Goal: Task Accomplishment & Management: Use online tool/utility

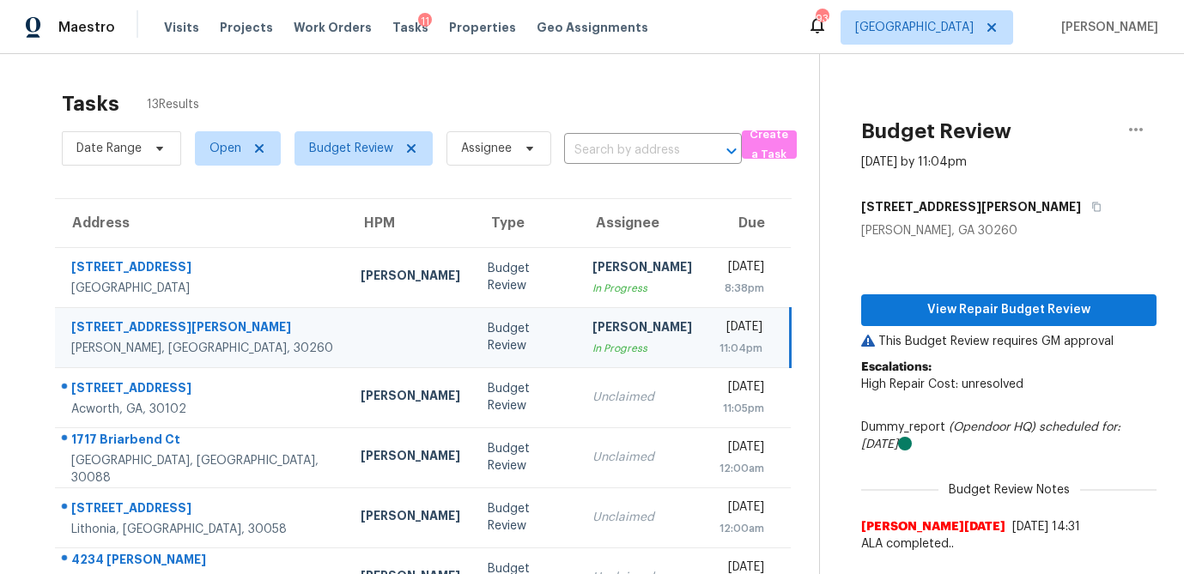
scroll to position [155, 0]
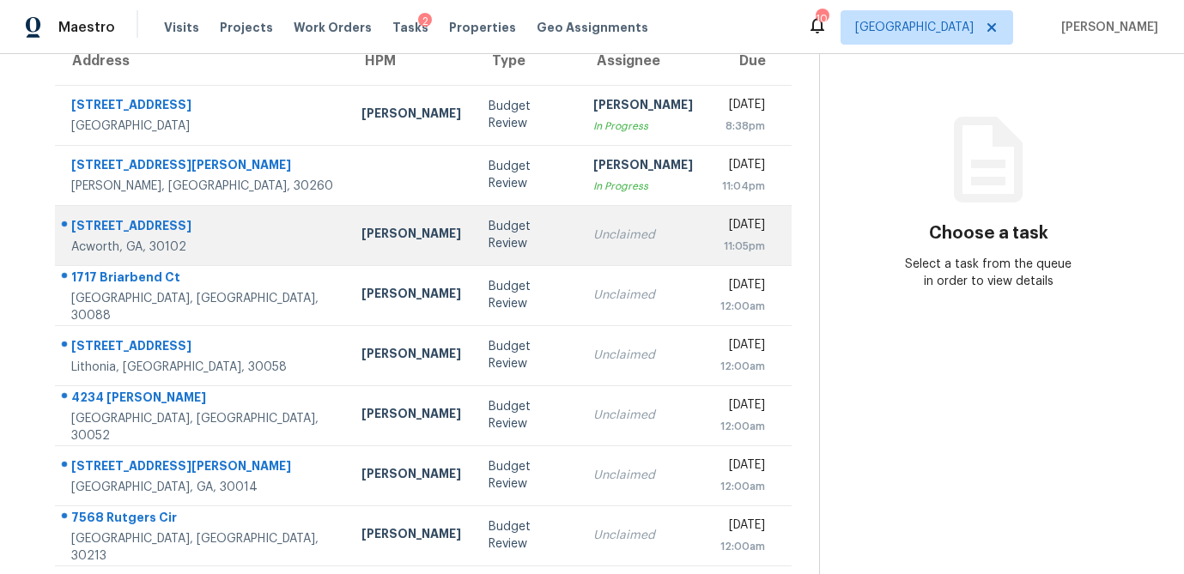
scroll to position [158, 0]
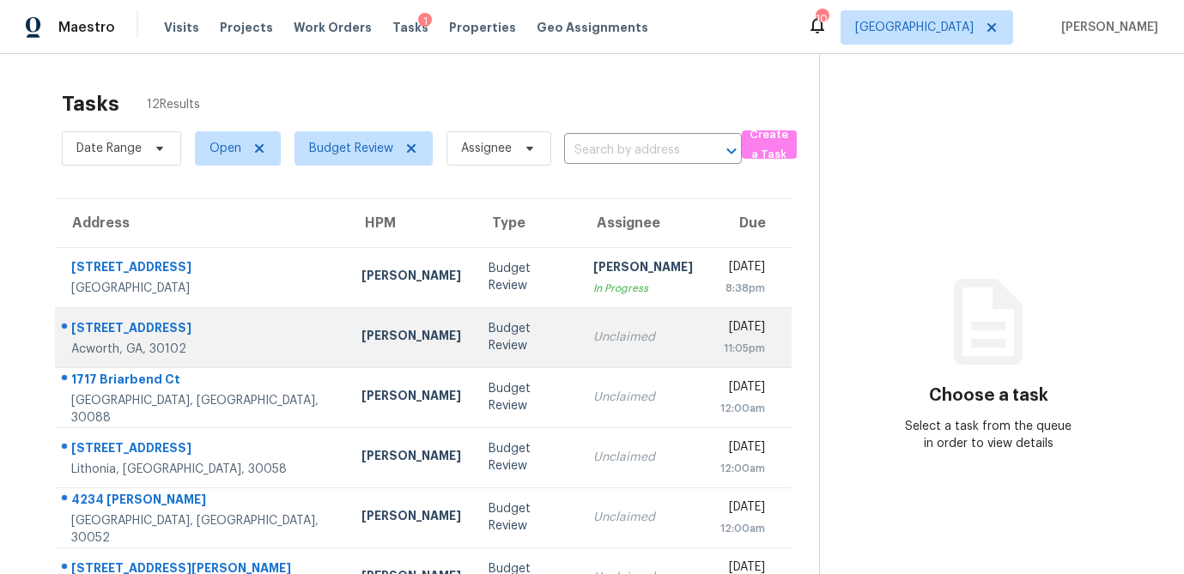
scroll to position [103, 0]
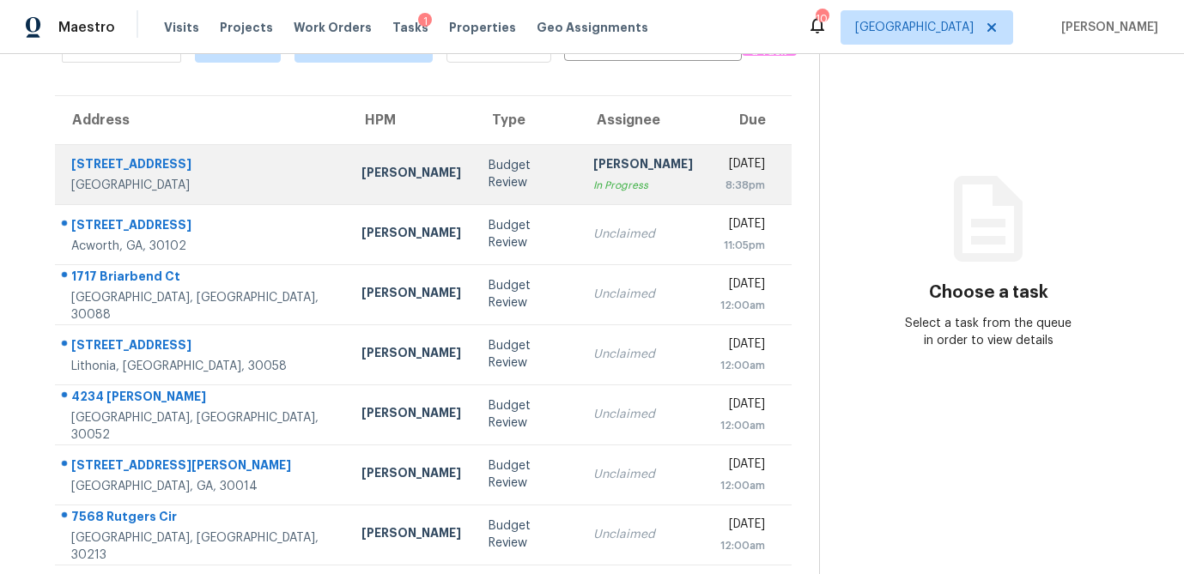
click at [361, 179] on div "Kenroy Hoilett" at bounding box center [411, 174] width 100 height 21
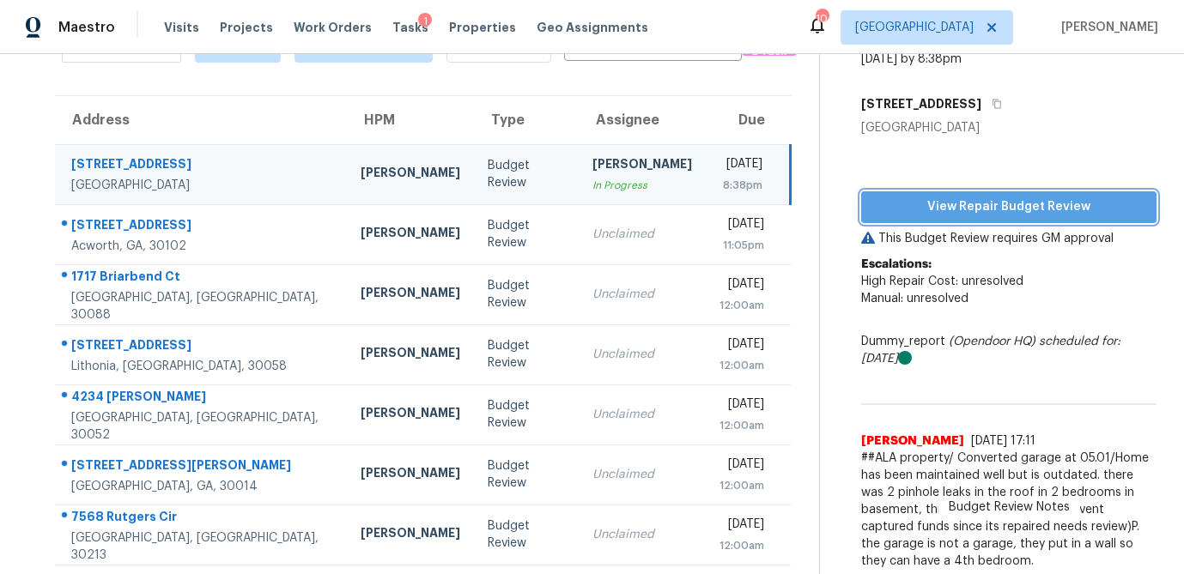
click at [961, 208] on span "View Repair Budget Review" at bounding box center [1009, 207] width 268 height 21
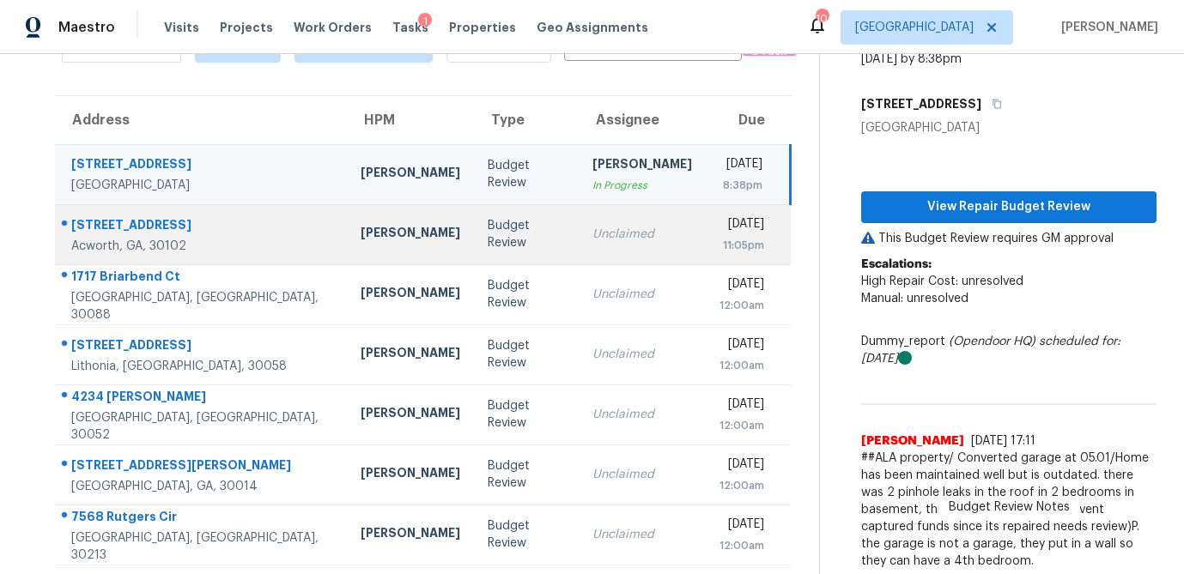
click at [579, 254] on td "Unclaimed" at bounding box center [642, 234] width 127 height 60
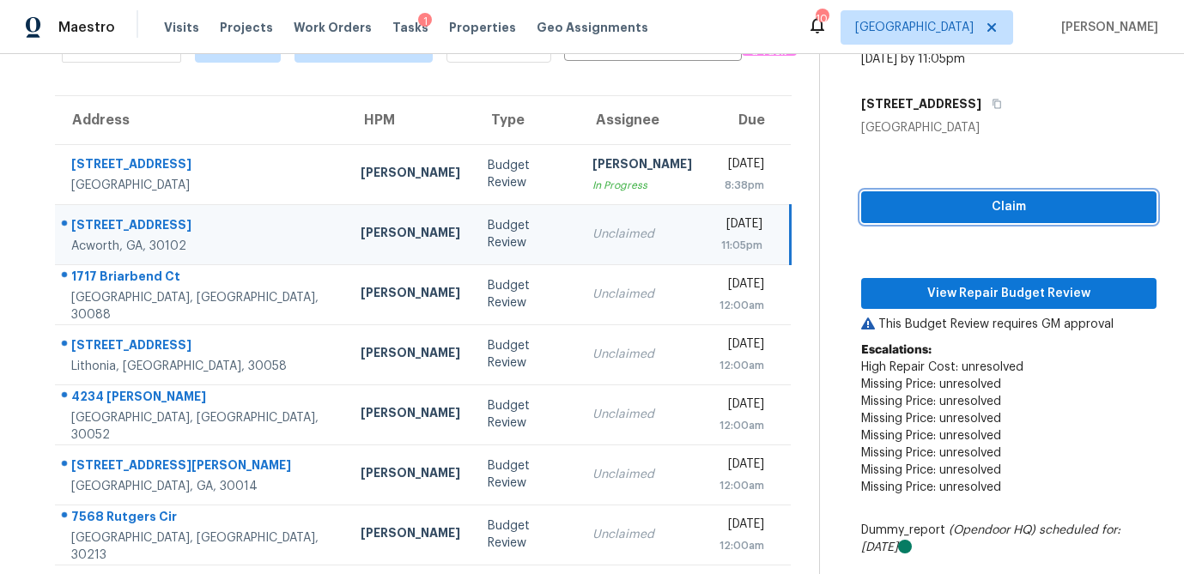
click at [1039, 199] on span "Claim" at bounding box center [1009, 207] width 268 height 21
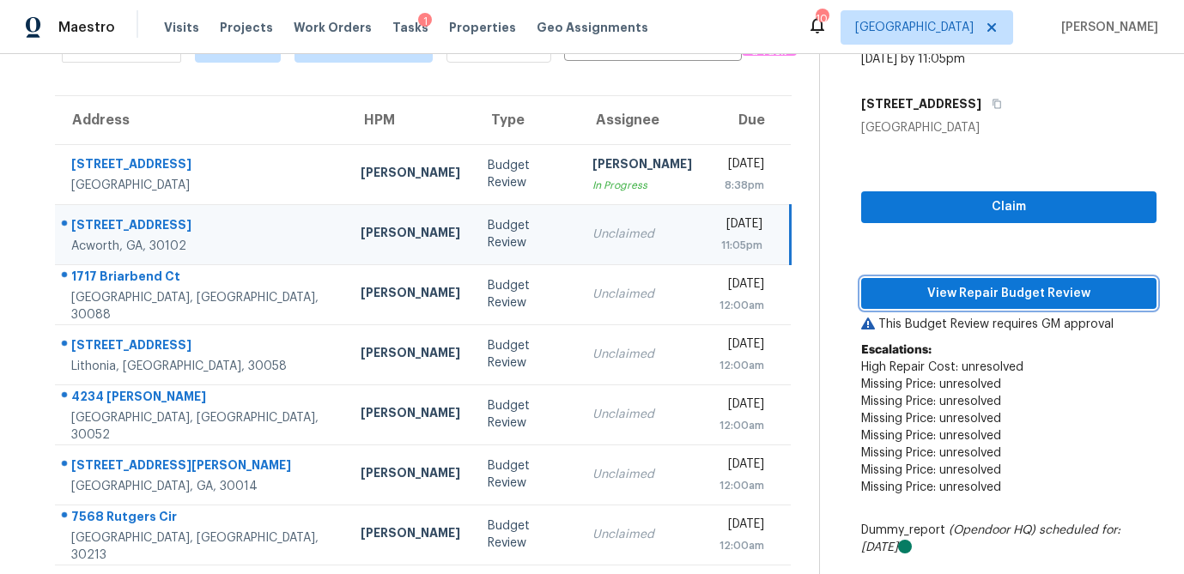
click at [1008, 286] on span "View Repair Budget Review" at bounding box center [1009, 293] width 268 height 21
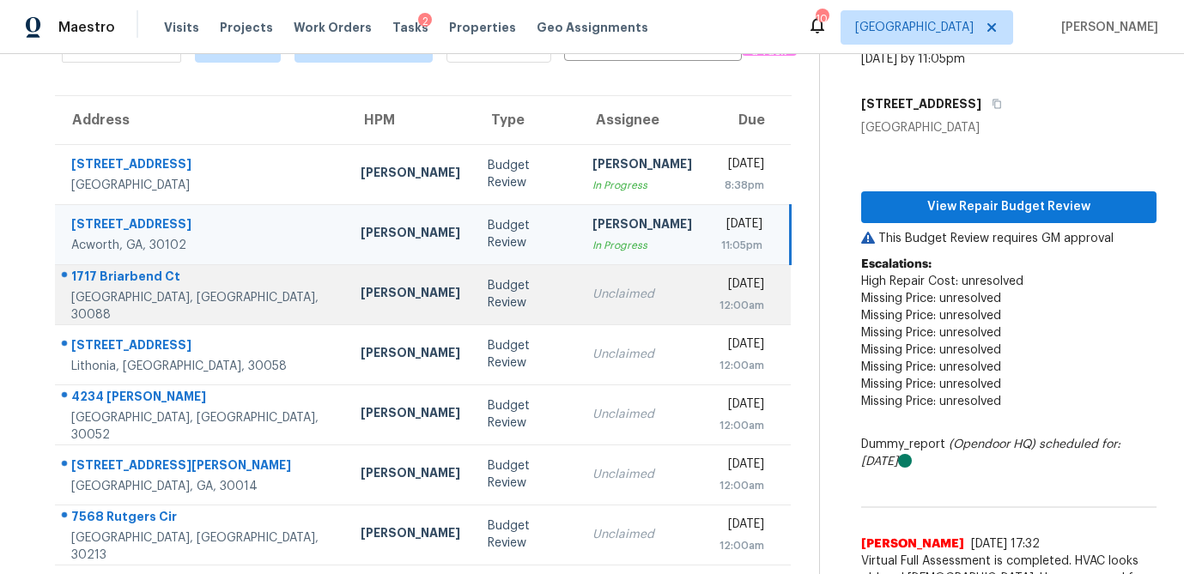
click at [474, 304] on td "Budget Review" at bounding box center [526, 294] width 105 height 60
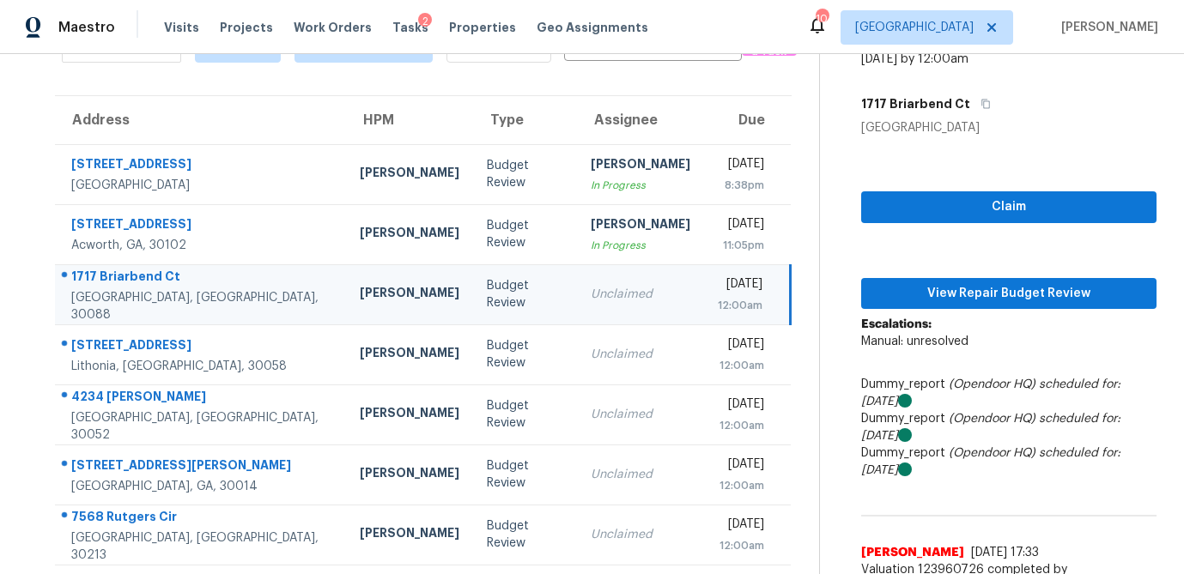
click at [966, 224] on div "Claim View Repair Budget Review Escalations: Manual: unresolved Dummy_report (O…" at bounding box center [1008, 543] width 295 height 815
click at [966, 217] on button "Claim" at bounding box center [1008, 207] width 295 height 32
drag, startPoint x: 948, startPoint y: 284, endPoint x: 948, endPoint y: 295, distance: 11.2
click at [948, 284] on span "View Repair Budget Review" at bounding box center [1009, 293] width 268 height 21
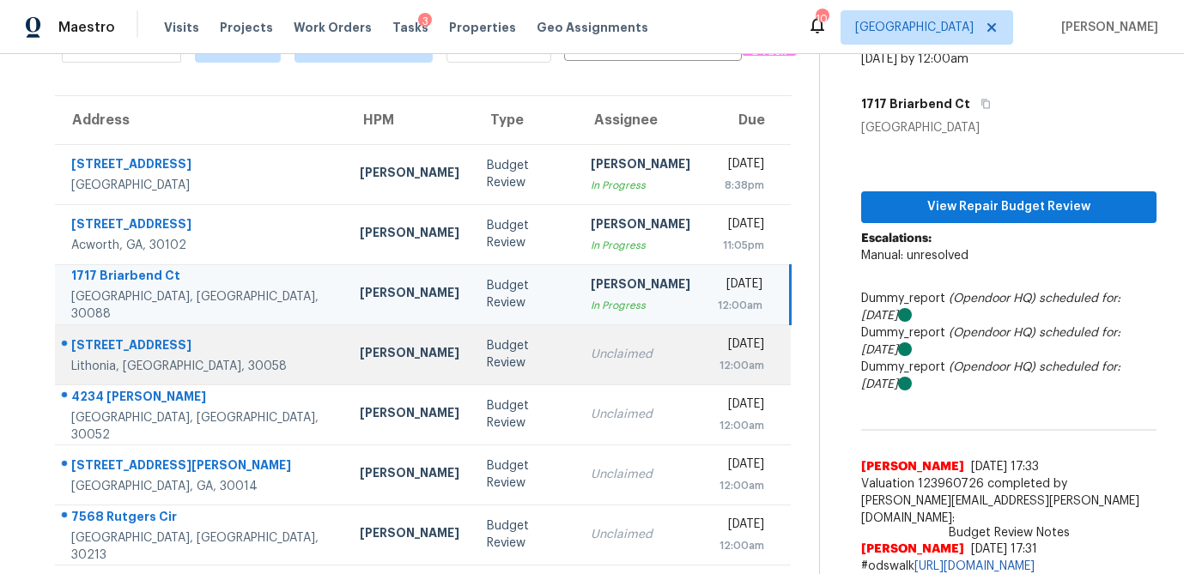
click at [577, 363] on td "Unclaimed" at bounding box center [640, 354] width 127 height 60
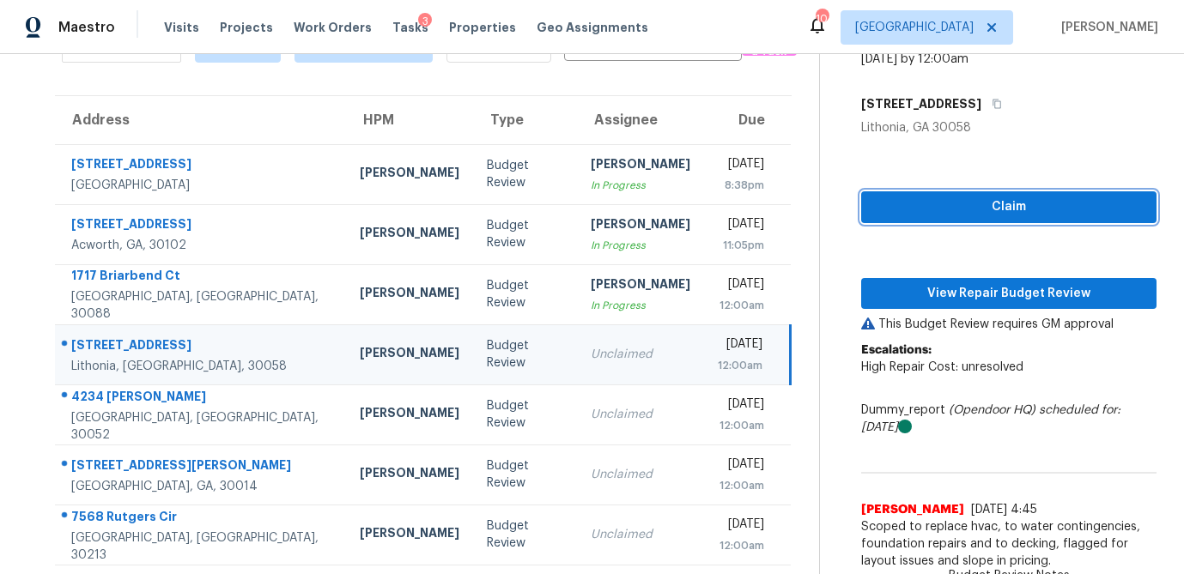
drag, startPoint x: 936, startPoint y: 218, endPoint x: 937, endPoint y: 234, distance: 16.3
click at [936, 218] on button "Claim" at bounding box center [1008, 207] width 295 height 32
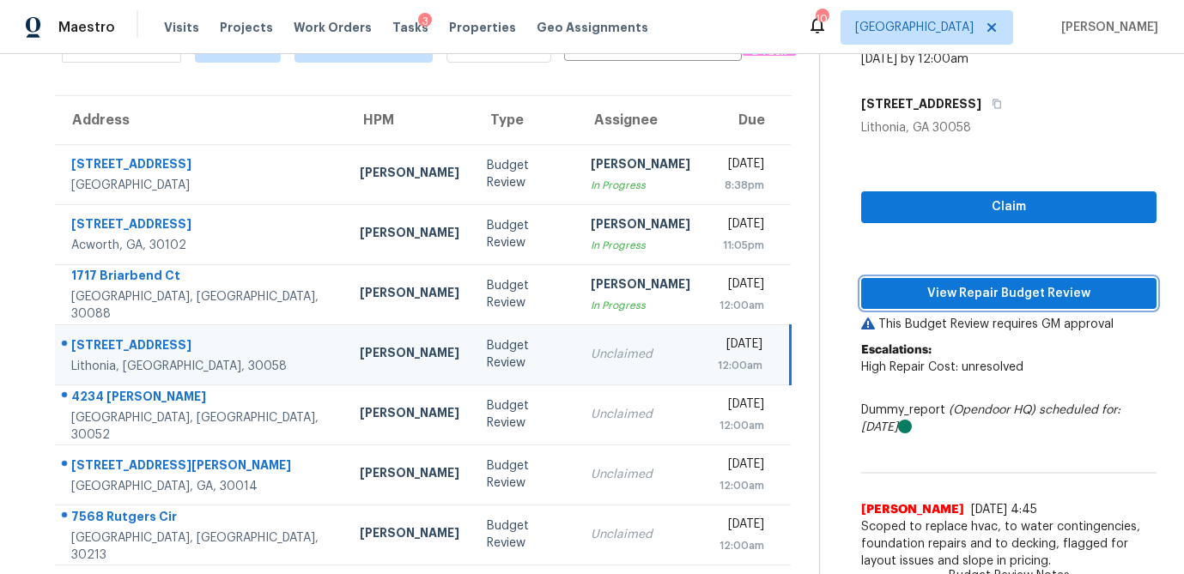
click at [956, 299] on span "View Repair Budget Review" at bounding box center [1009, 293] width 268 height 21
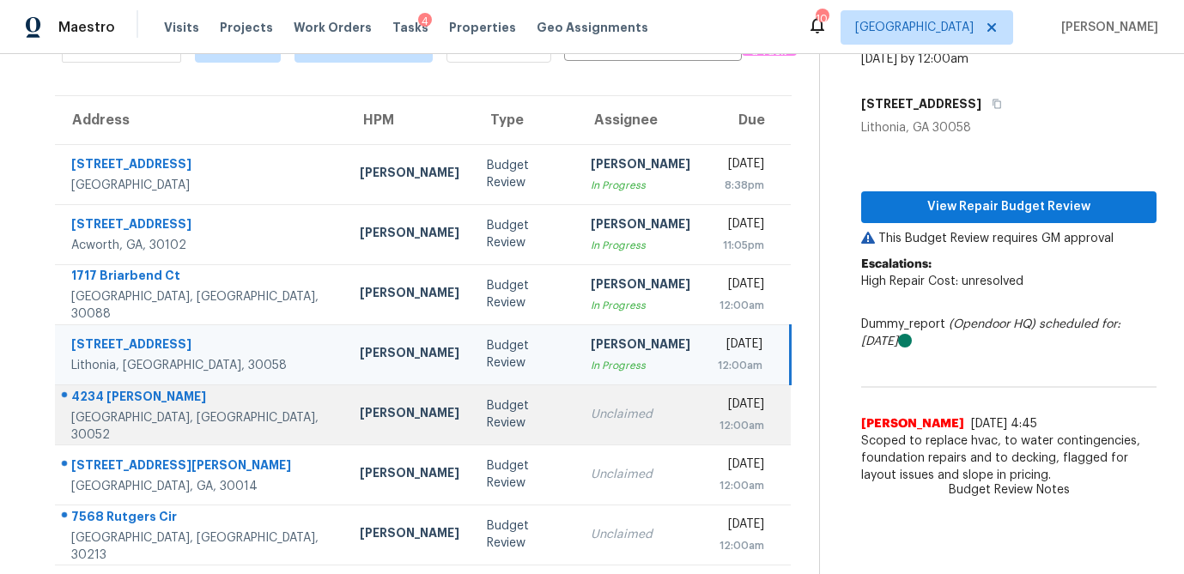
click at [487, 419] on div "Budget Review" at bounding box center [525, 414] width 76 height 34
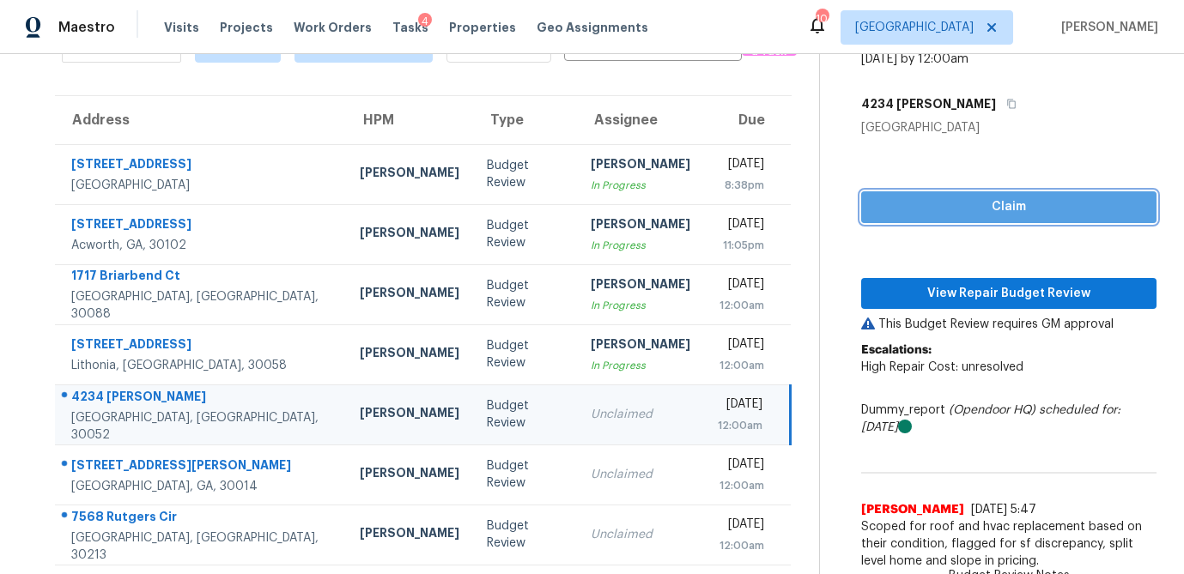
click at [923, 219] on button "Claim" at bounding box center [1008, 207] width 295 height 32
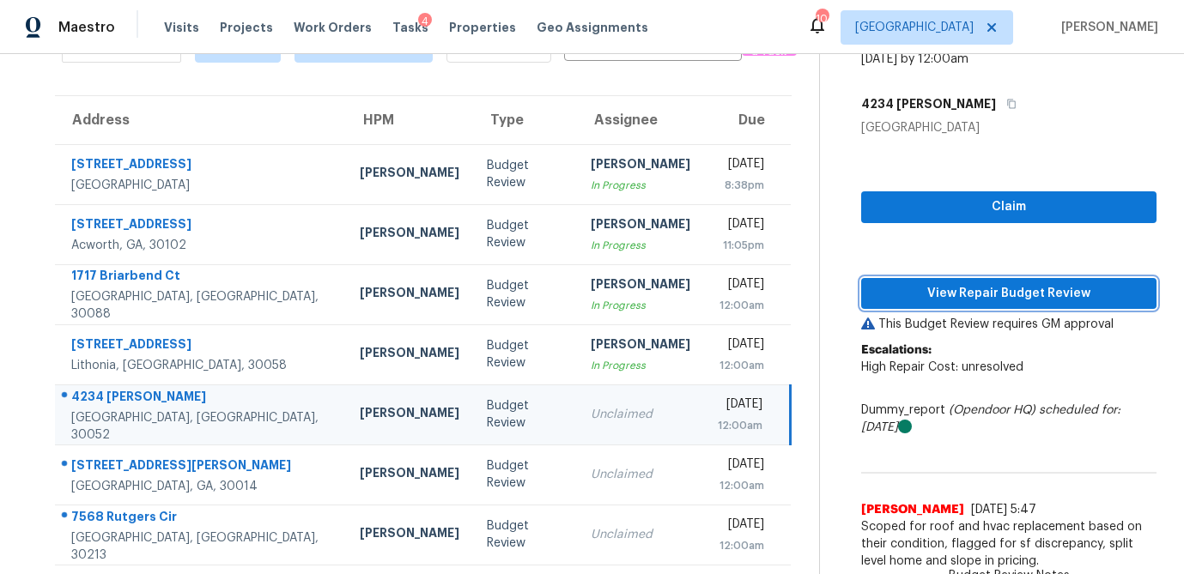
click at [919, 294] on span "View Repair Budget Review" at bounding box center [1009, 293] width 268 height 21
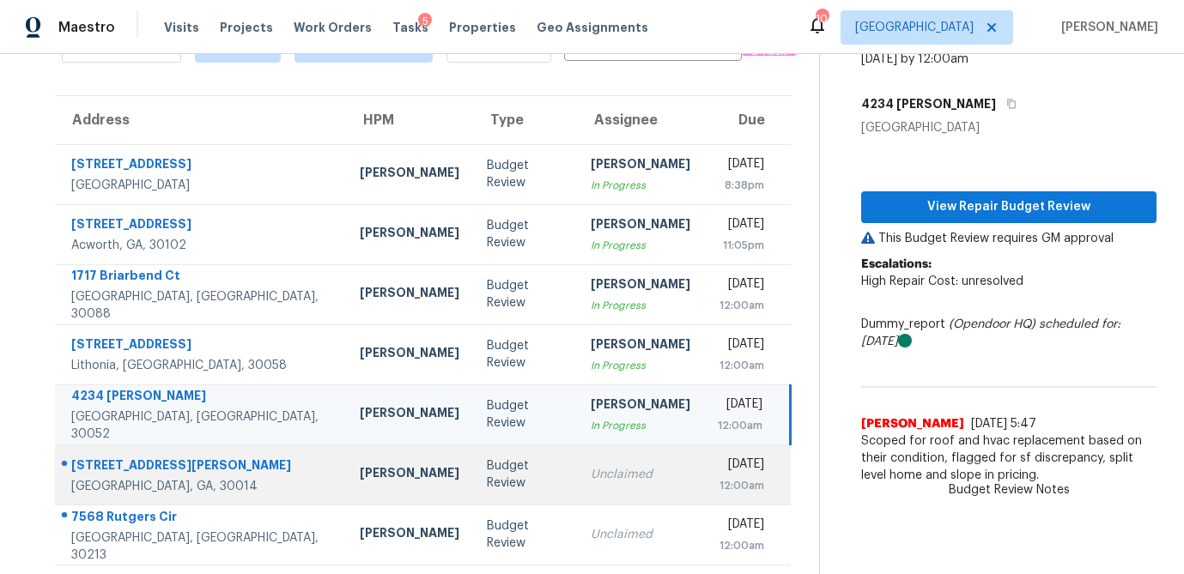
click at [473, 479] on td "Budget Review" at bounding box center [525, 475] width 104 height 60
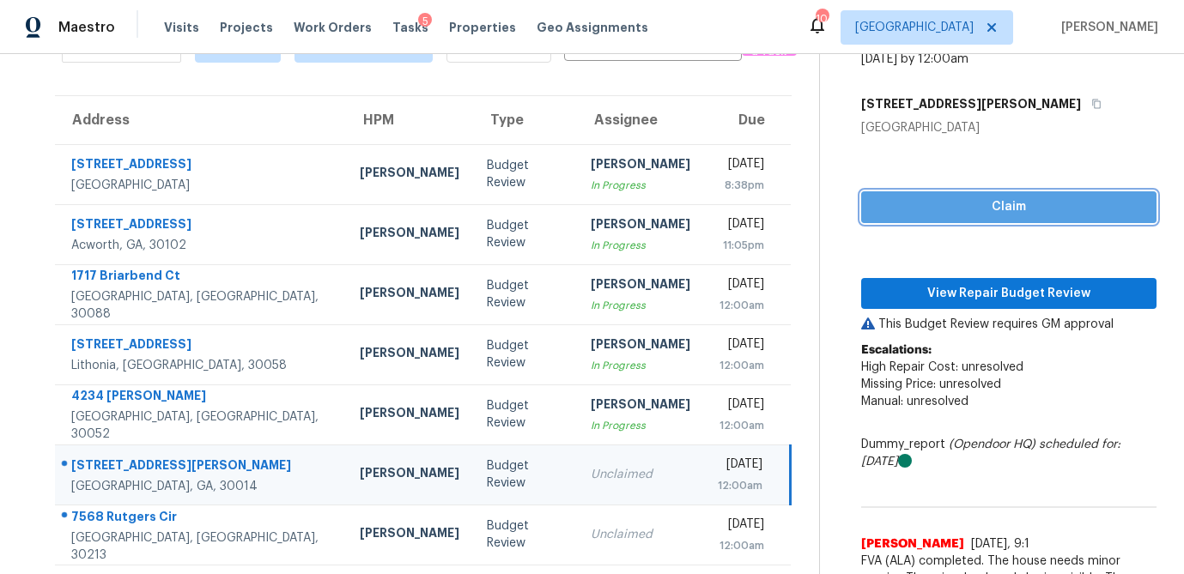
drag, startPoint x: 1015, startPoint y: 205, endPoint x: 1011, endPoint y: 216, distance: 12.0
click at [1015, 205] on span "Claim" at bounding box center [1009, 207] width 268 height 21
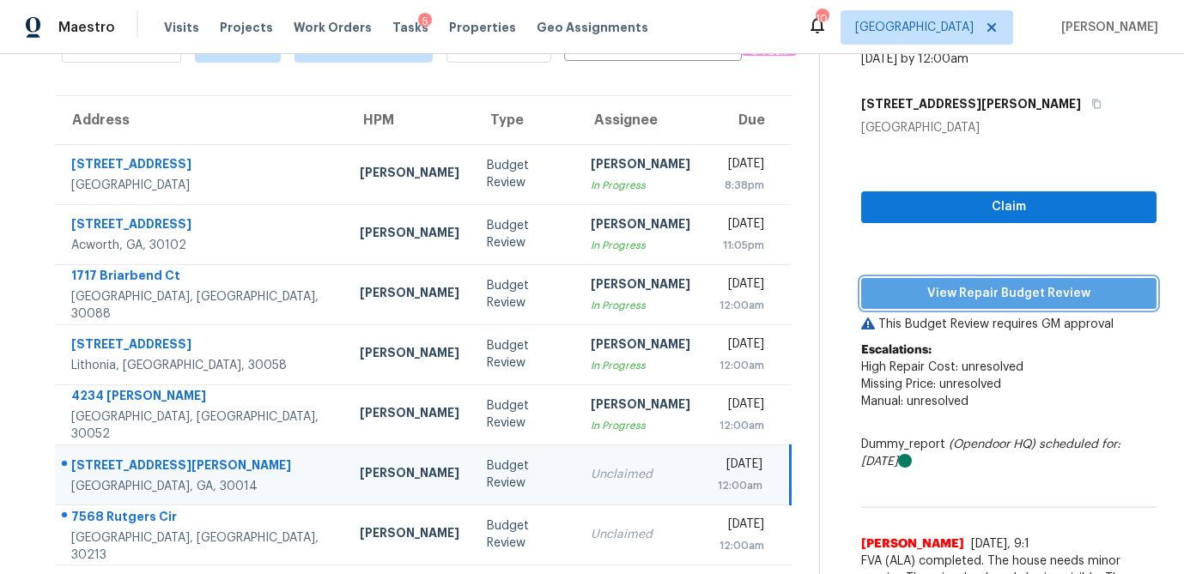
click at [997, 280] on button "View Repair Budget Review" at bounding box center [1008, 294] width 295 height 32
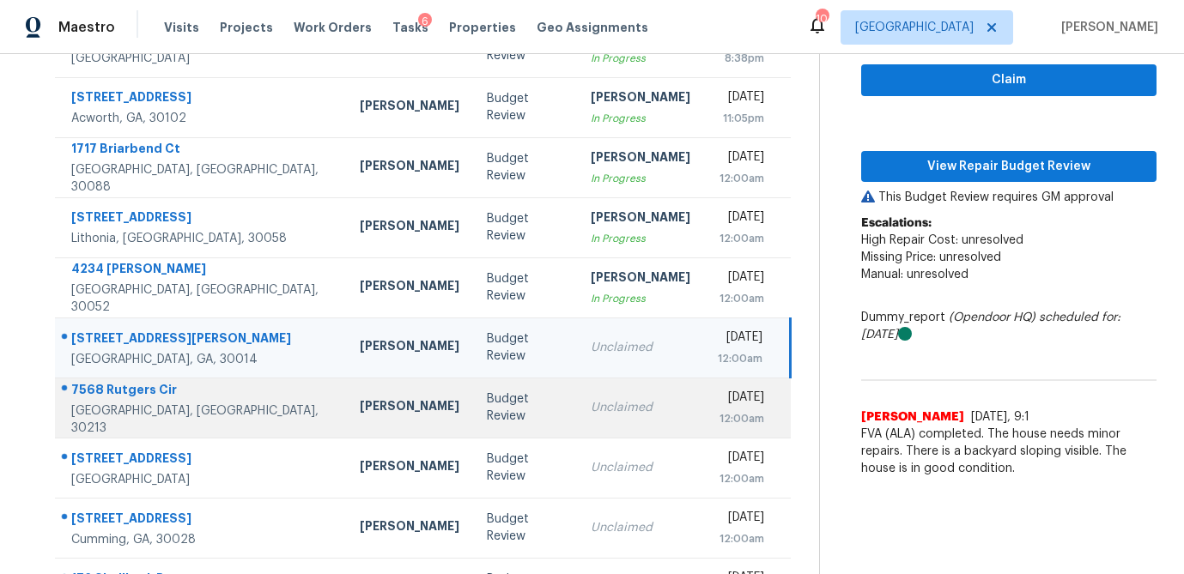
scroll to position [233, 0]
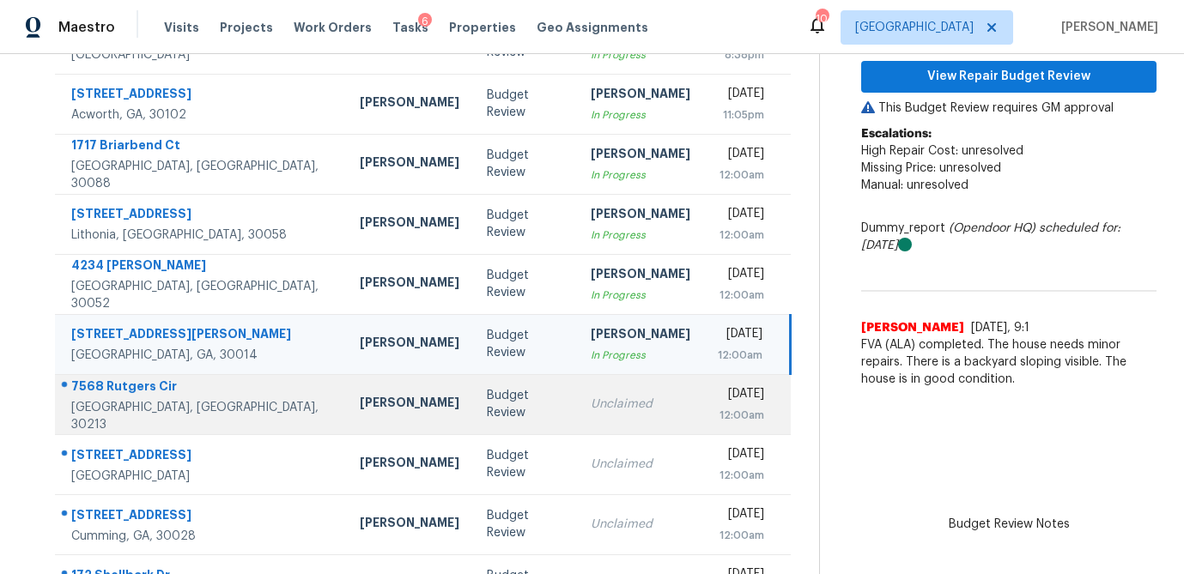
click at [579, 382] on td "Unclaimed" at bounding box center [640, 404] width 127 height 60
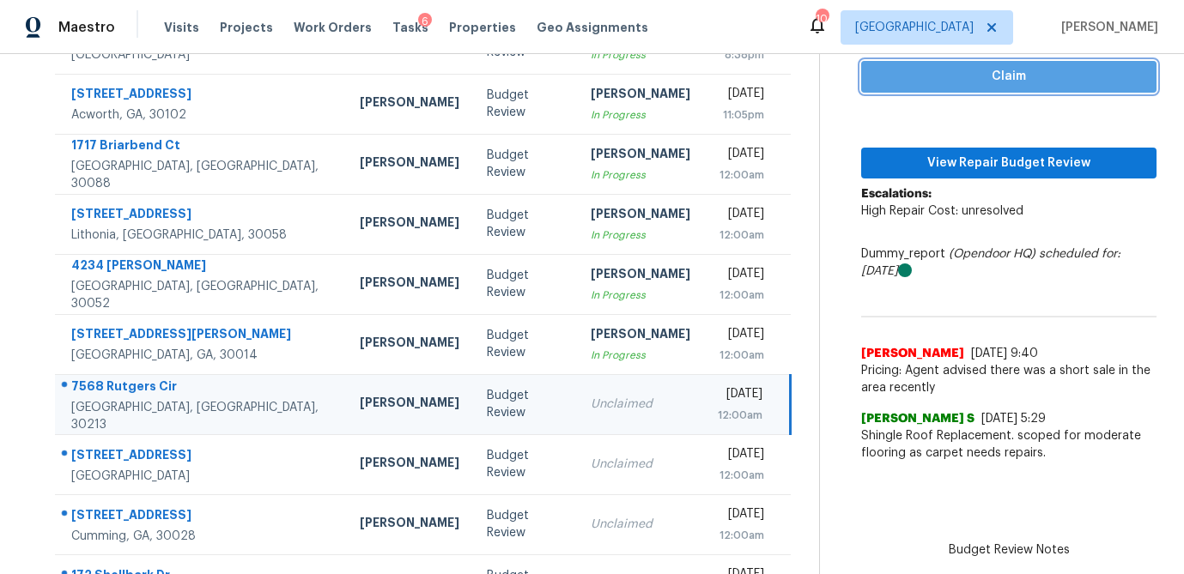
drag, startPoint x: 1021, startPoint y: 82, endPoint x: 991, endPoint y: 130, distance: 56.0
click at [1021, 82] on span "Claim" at bounding box center [1009, 76] width 268 height 21
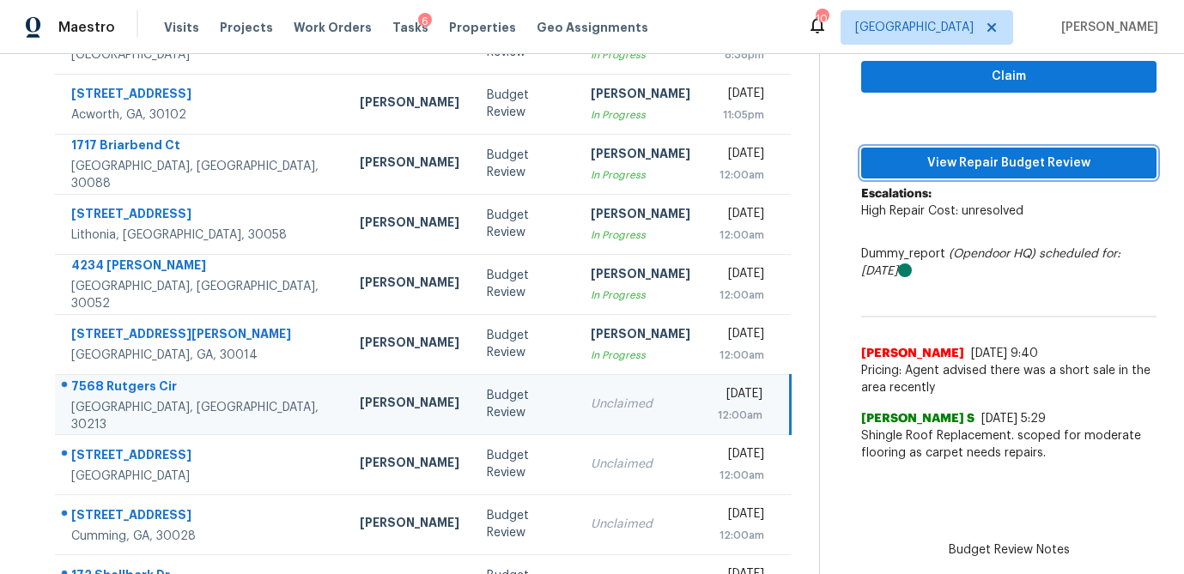
click at [978, 171] on span "View Repair Budget Review" at bounding box center [1009, 163] width 268 height 21
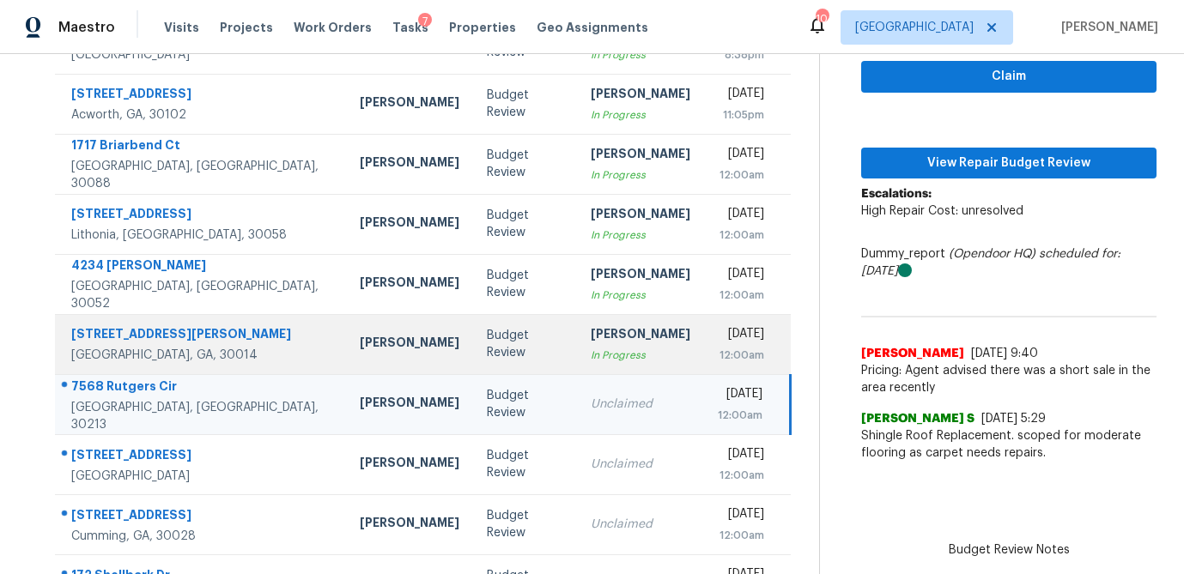
scroll to position [319, 0]
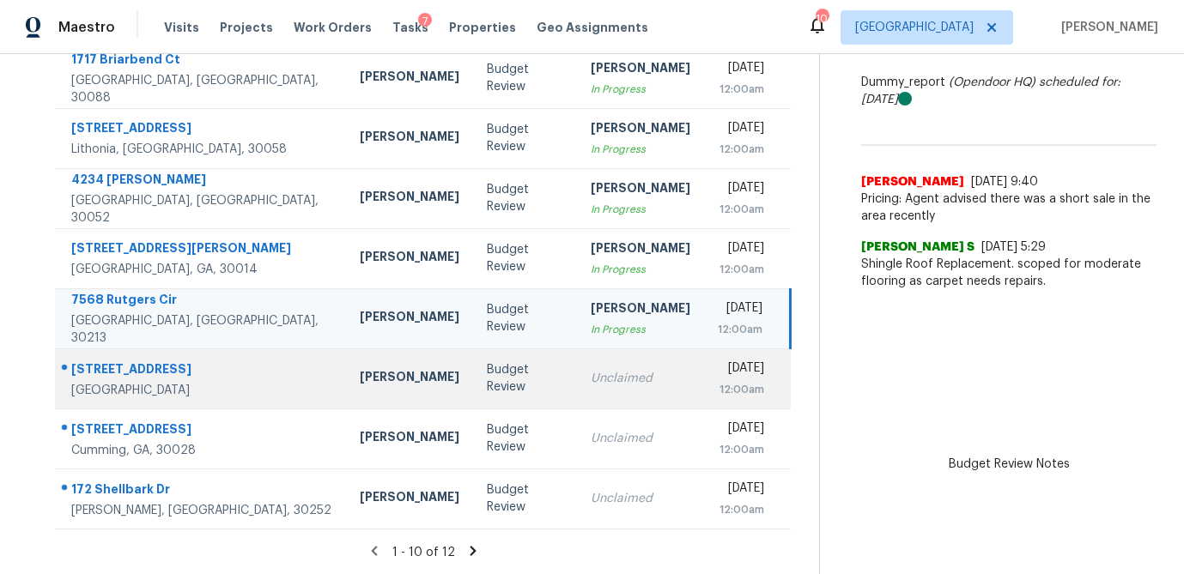
click at [577, 391] on td "Unclaimed" at bounding box center [640, 378] width 127 height 60
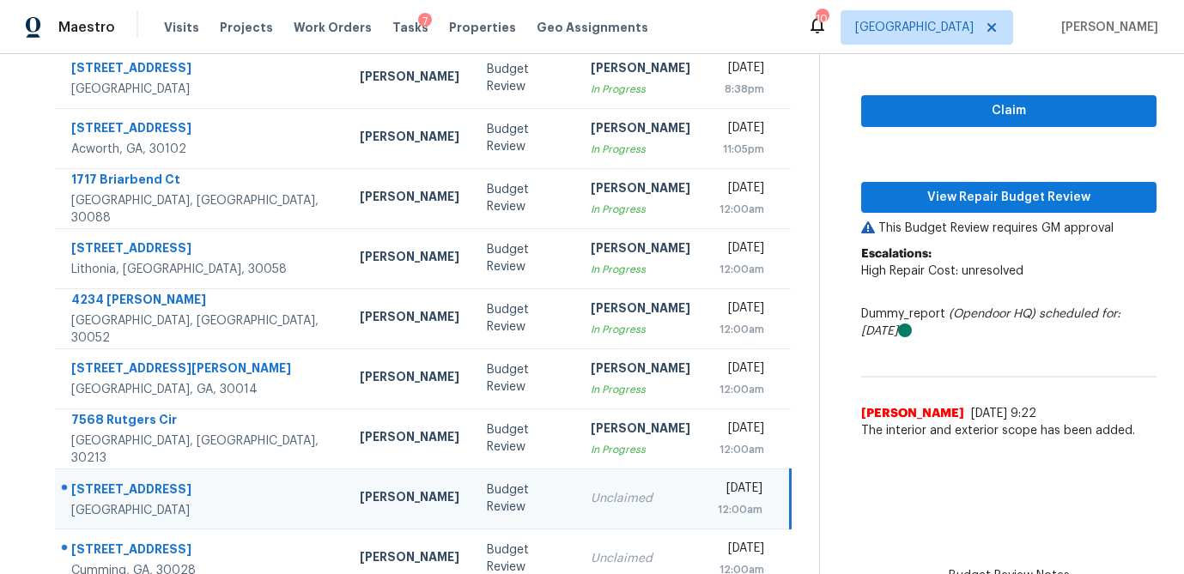
scroll to position [193, 0]
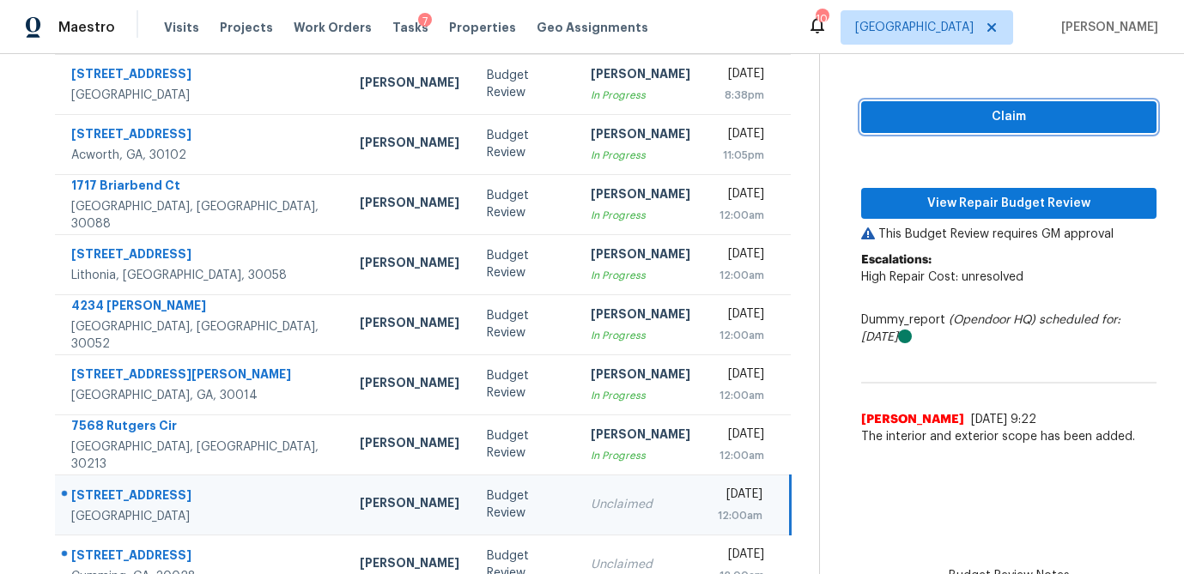
click at [953, 130] on button "Claim" at bounding box center [1008, 117] width 295 height 32
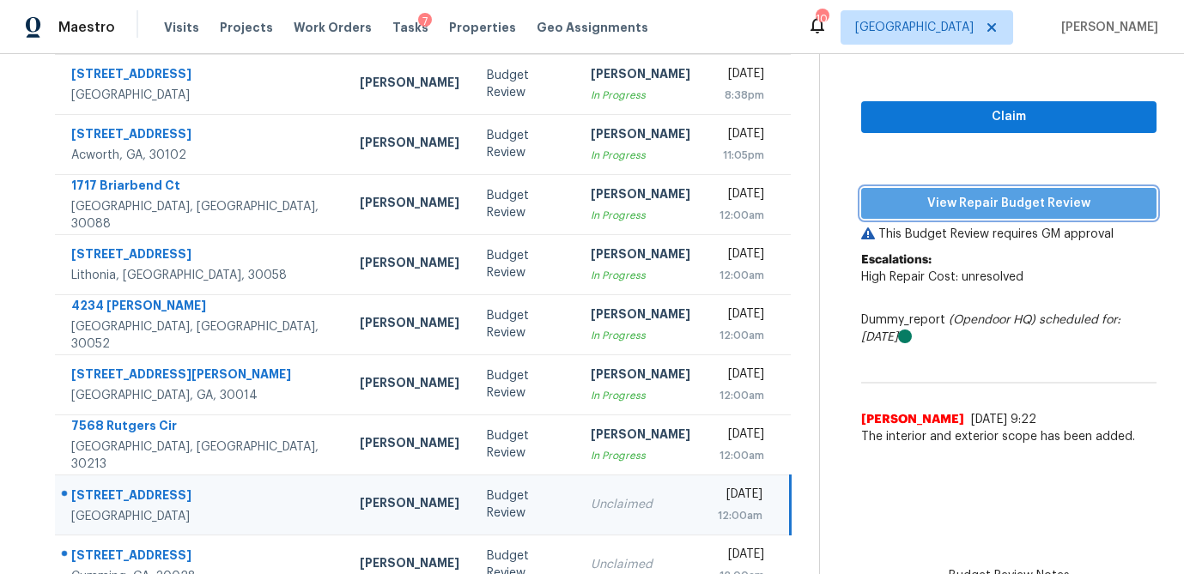
click at [950, 198] on span "View Repair Budget Review" at bounding box center [1009, 203] width 268 height 21
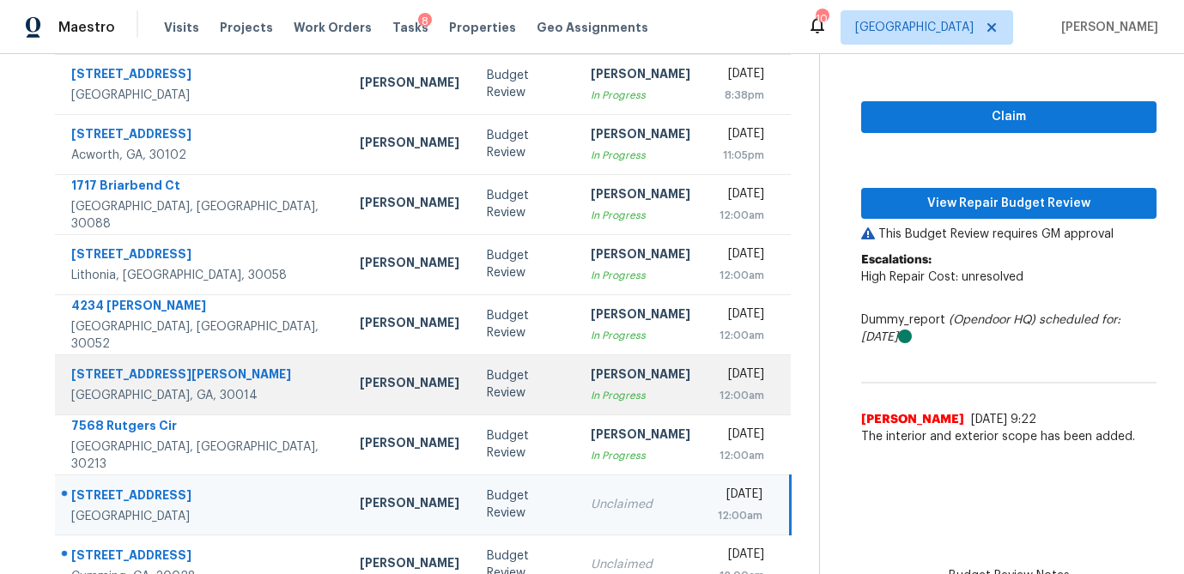
scroll to position [319, 0]
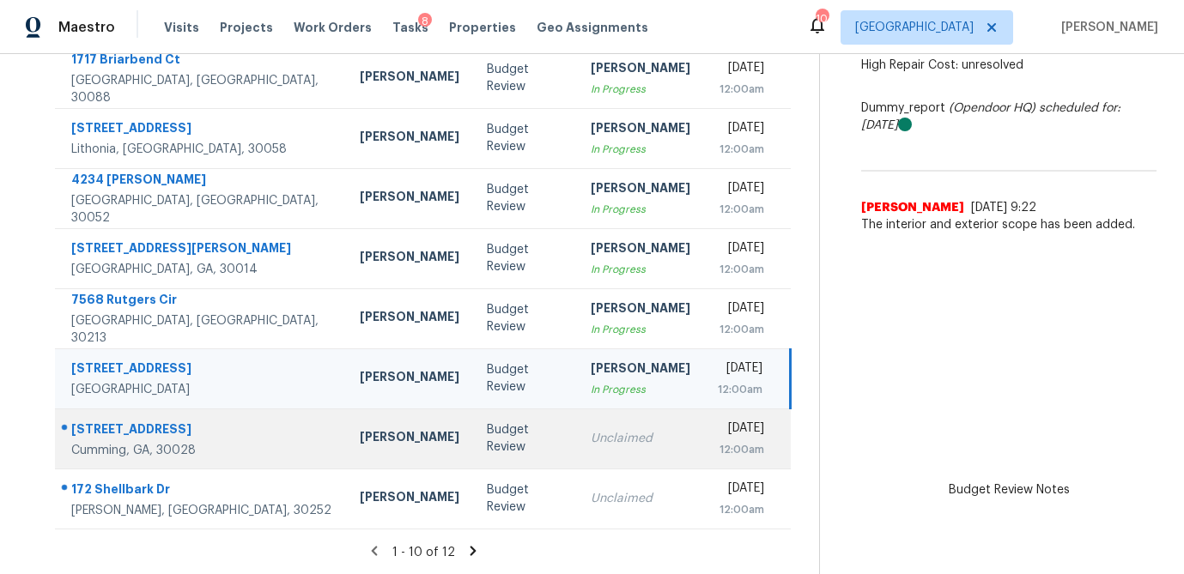
click at [612, 433] on div "Unclaimed" at bounding box center [641, 438] width 100 height 17
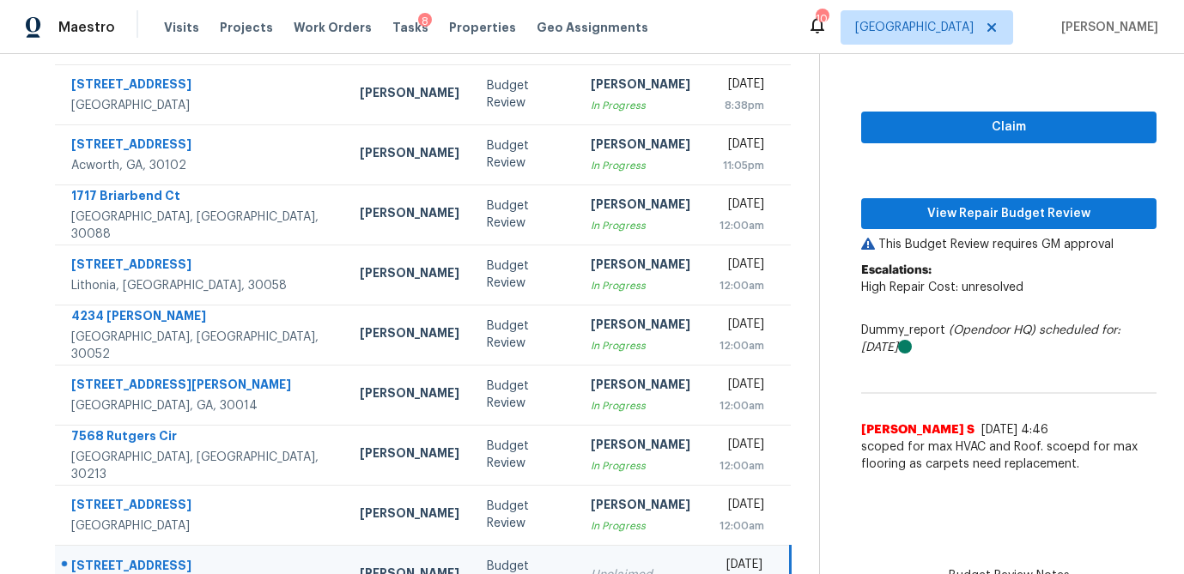
scroll to position [181, 0]
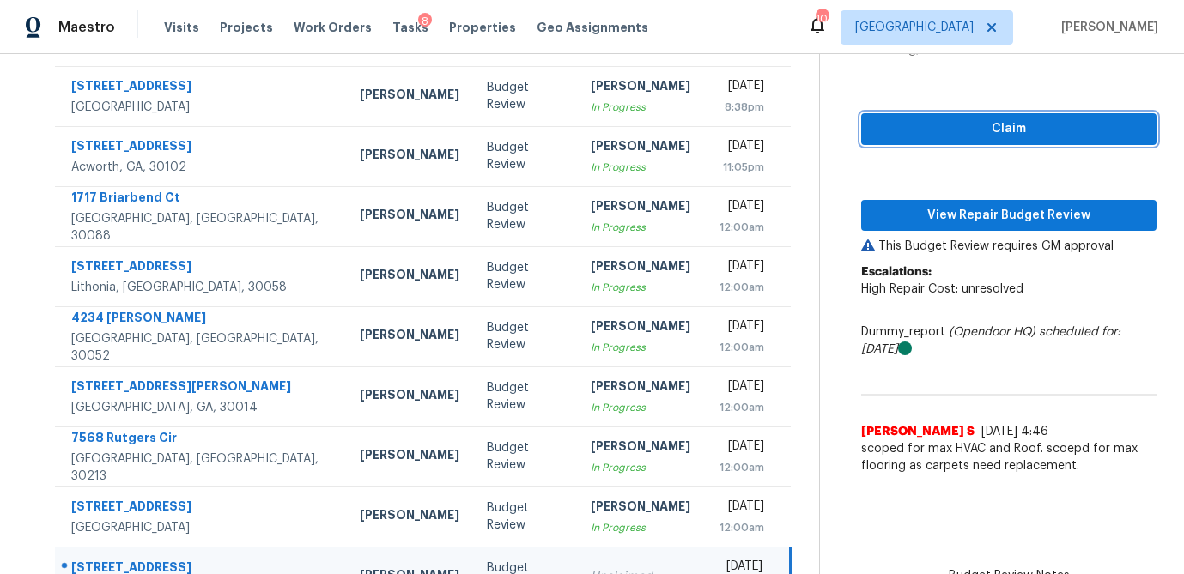
click at [997, 137] on span "Claim" at bounding box center [1009, 128] width 268 height 21
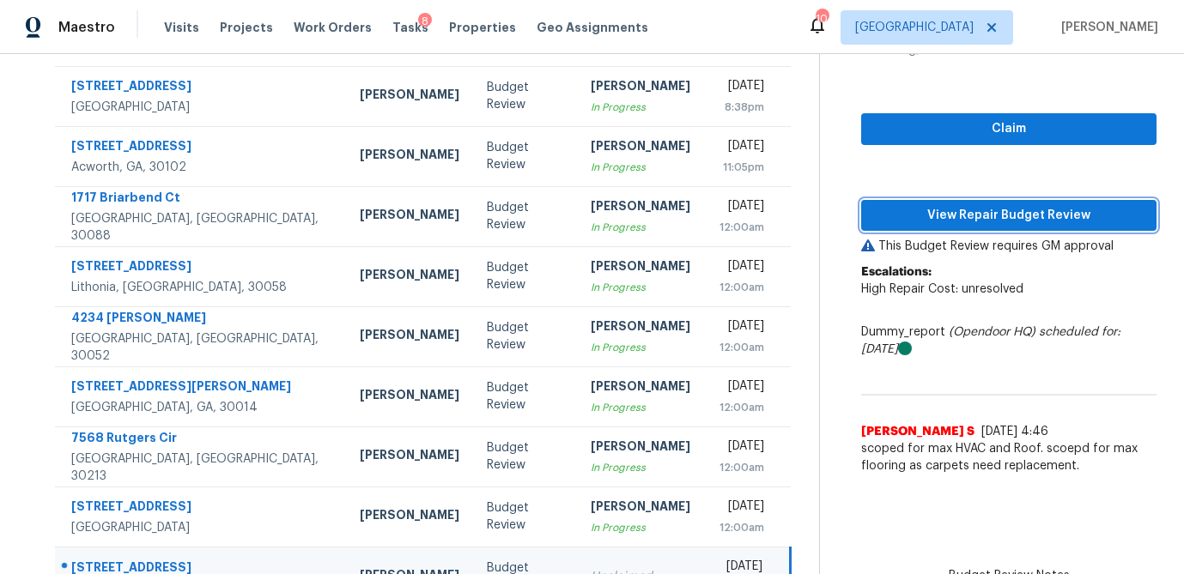
click at [974, 205] on span "View Repair Budget Review" at bounding box center [1009, 215] width 268 height 21
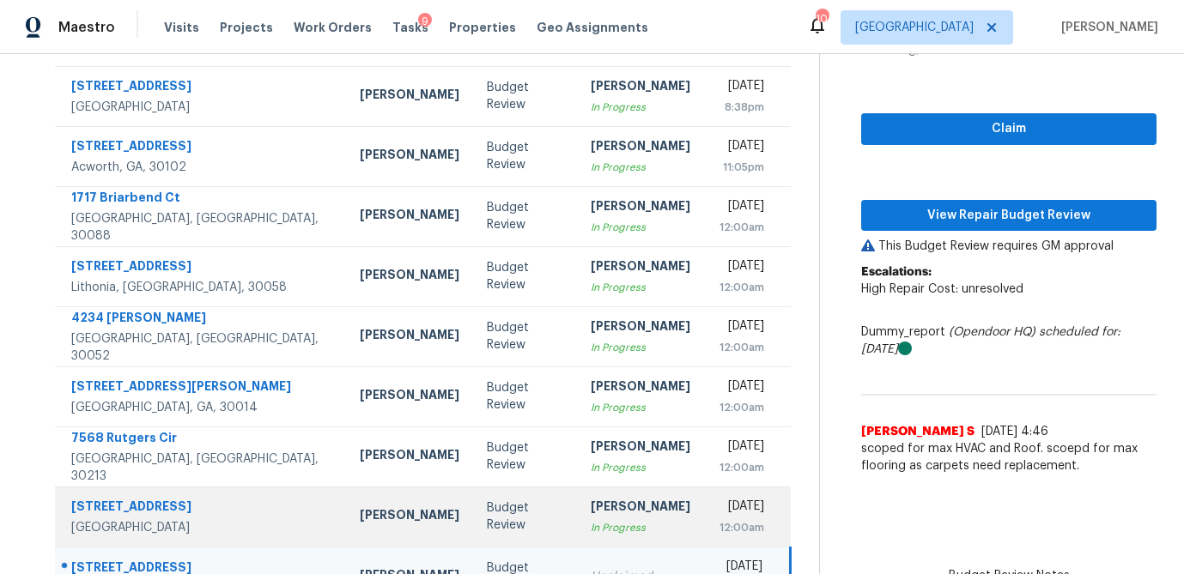
scroll to position [319, 0]
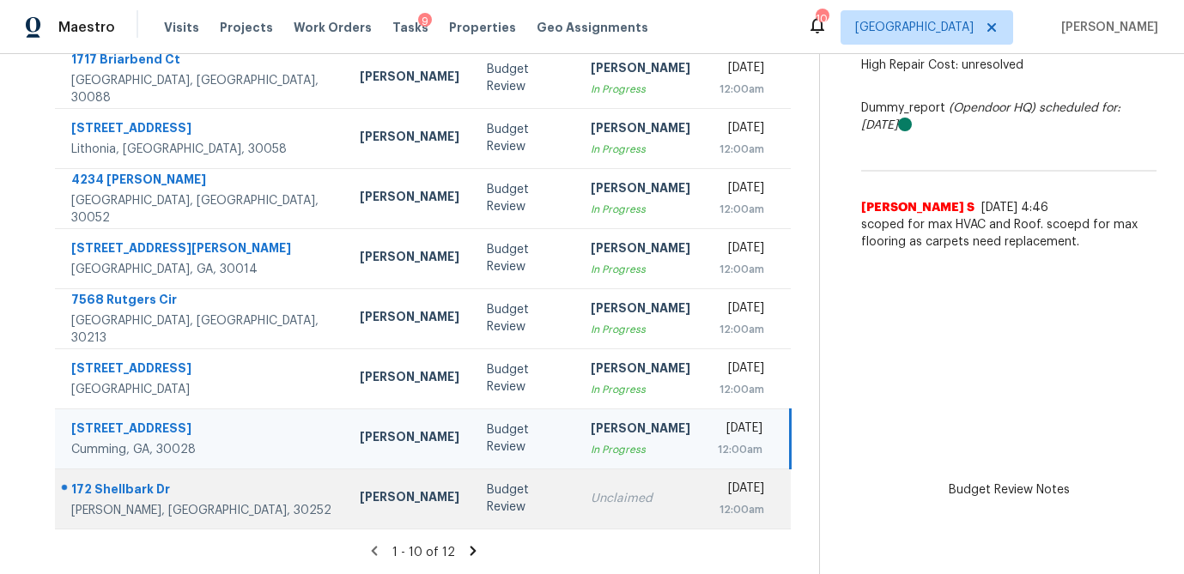
click at [591, 490] on div "Unclaimed" at bounding box center [641, 498] width 100 height 17
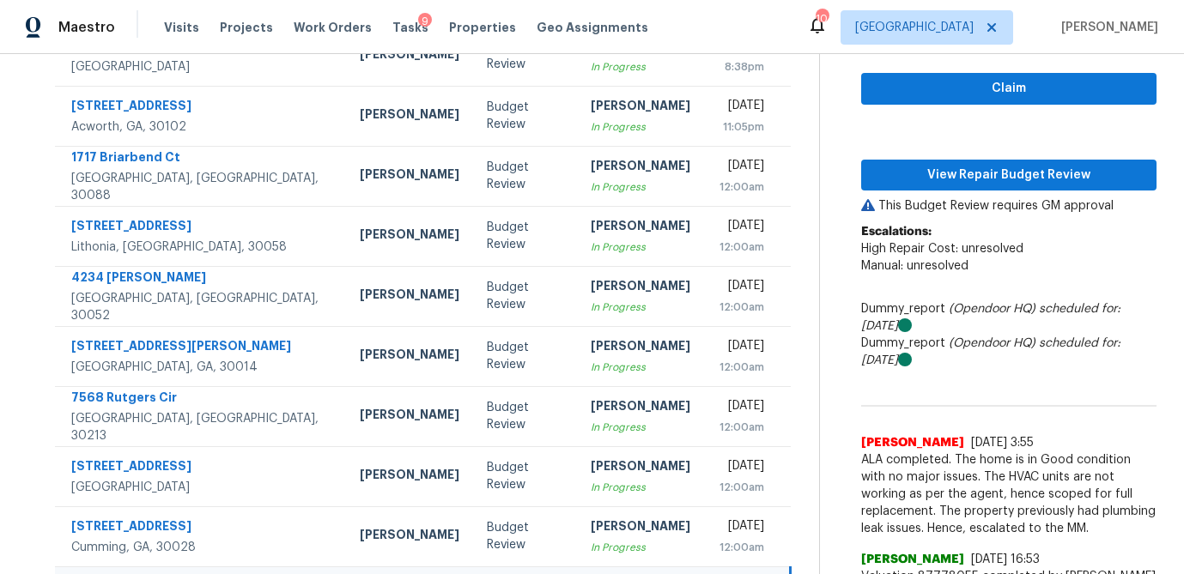
scroll to position [189, 0]
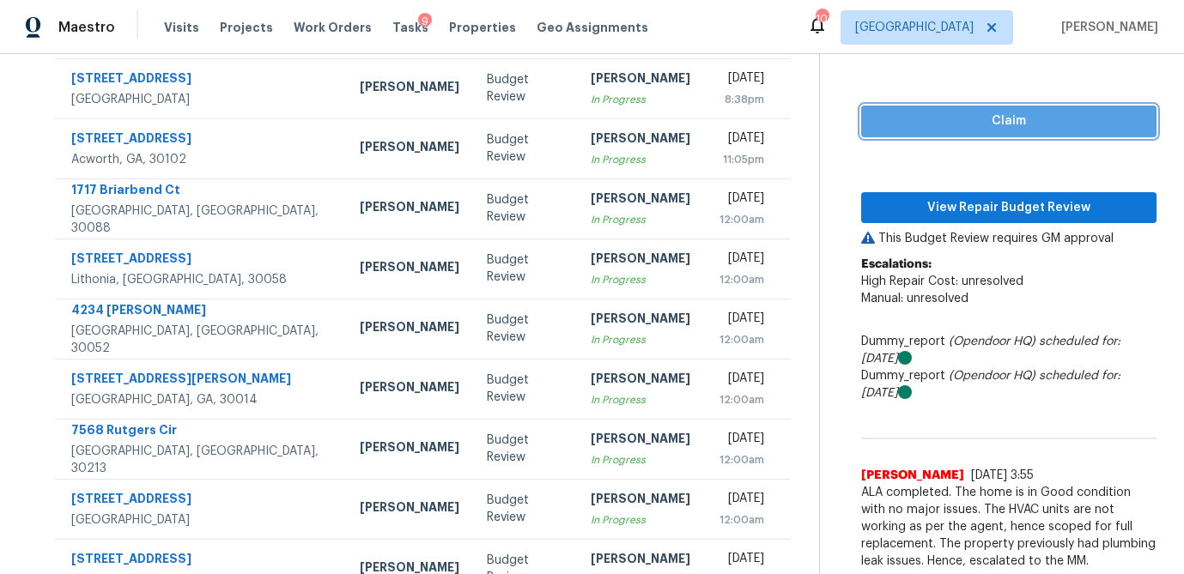
drag, startPoint x: 979, startPoint y: 123, endPoint x: 971, endPoint y: 169, distance: 47.0
click at [979, 123] on span "Claim" at bounding box center [1009, 121] width 268 height 21
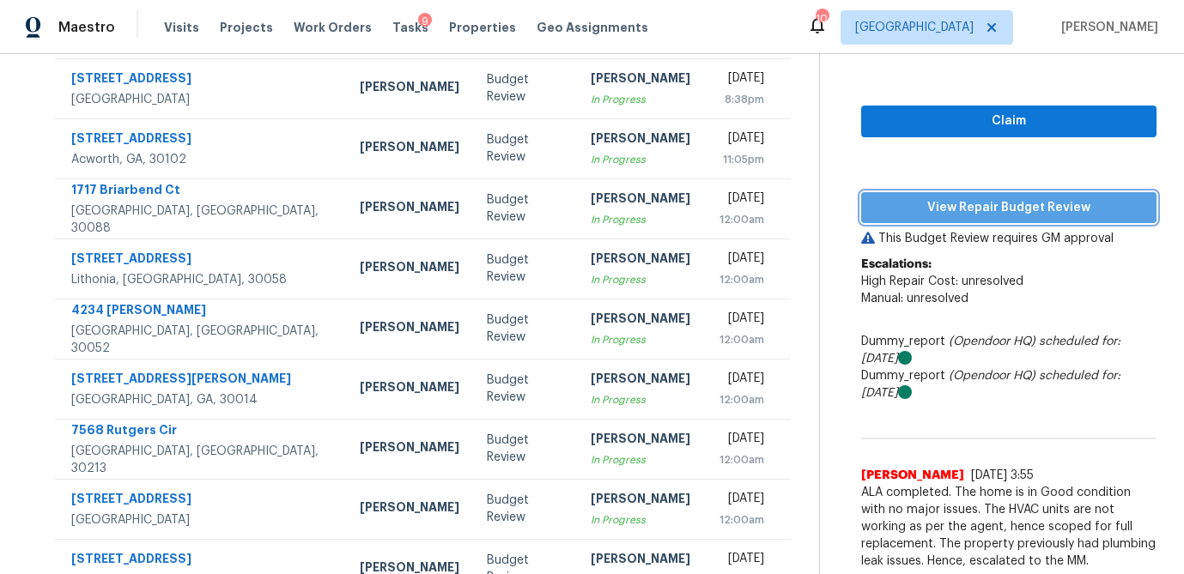
click at [970, 201] on span "View Repair Budget Review" at bounding box center [1009, 207] width 268 height 21
